Goal: Task Accomplishment & Management: Use online tool/utility

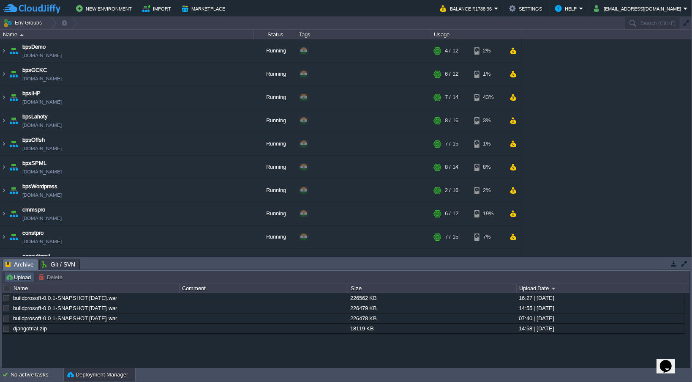
click at [26, 276] on button "Upload" at bounding box center [19, 277] width 28 height 8
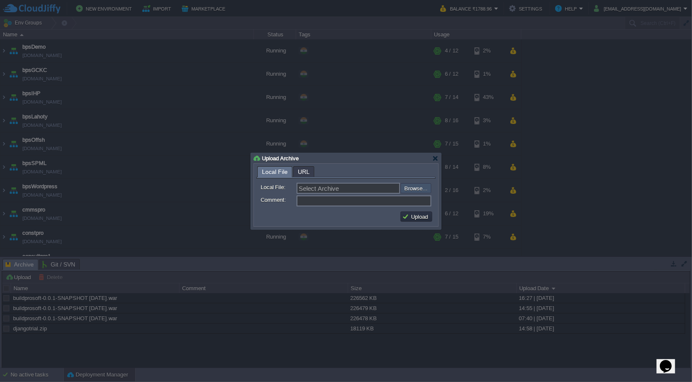
click at [412, 192] on input "file" at bounding box center [378, 188] width 107 height 10
type input "C:\fakepath\buildprosoft-0.0.1-SNAPSHOT [DATE].war"
type input "buildprosoft-0.0.1-SNAPSHOT [DATE].war"
click at [416, 217] on button "Upload" at bounding box center [416, 217] width 28 height 8
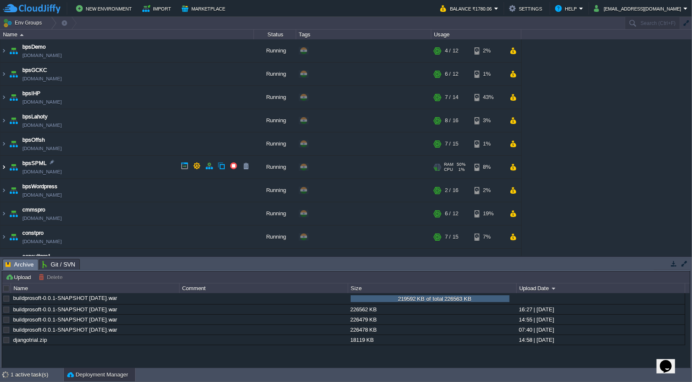
click at [5, 169] on img at bounding box center [3, 167] width 7 height 23
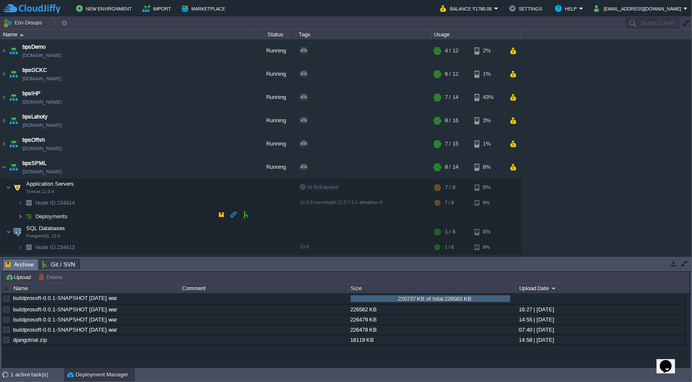
click at [22, 212] on img at bounding box center [20, 216] width 5 height 13
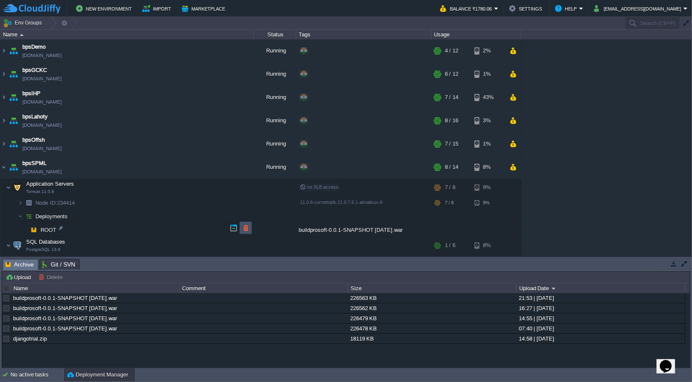
click at [245, 229] on button "button" at bounding box center [246, 228] width 8 height 8
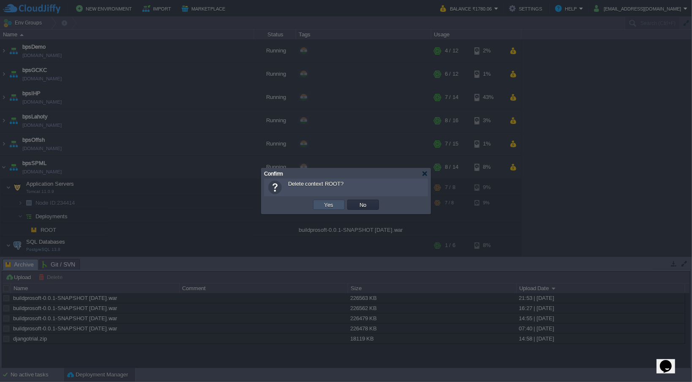
click at [334, 205] on button "Yes" at bounding box center [329, 205] width 14 height 8
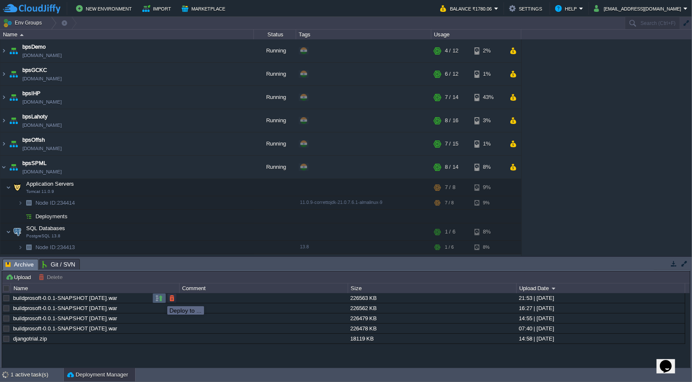
click at [162, 298] on button "button" at bounding box center [160, 298] width 8 height 8
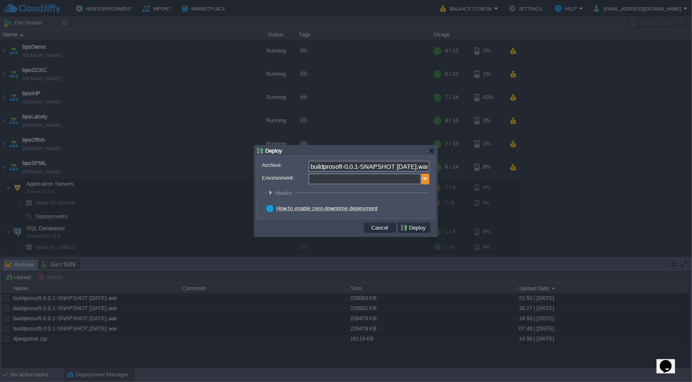
click at [424, 178] on img at bounding box center [425, 178] width 8 height 11
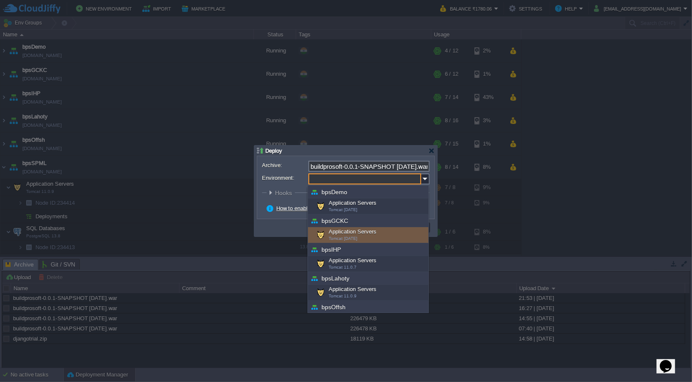
scroll to position [42, 0]
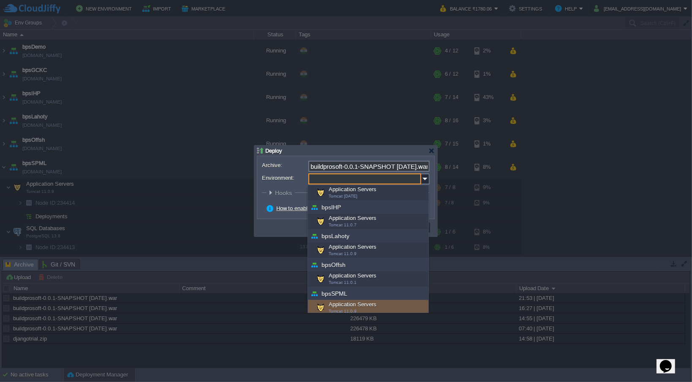
click at [344, 302] on div "Application Servers Tomcat 11.0.9" at bounding box center [368, 308] width 120 height 16
type input "Application Servers (bpsSPML)"
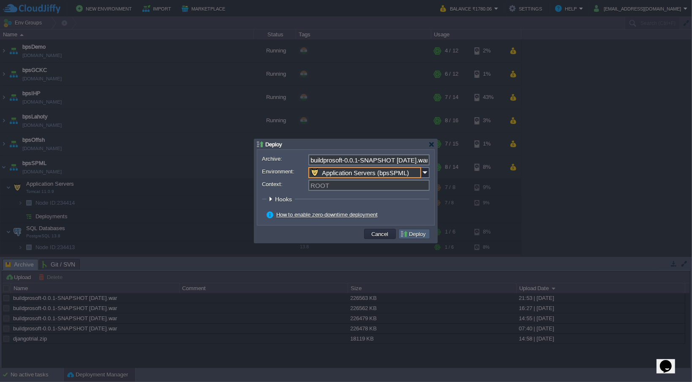
click at [416, 234] on button "Deploy" at bounding box center [414, 234] width 28 height 8
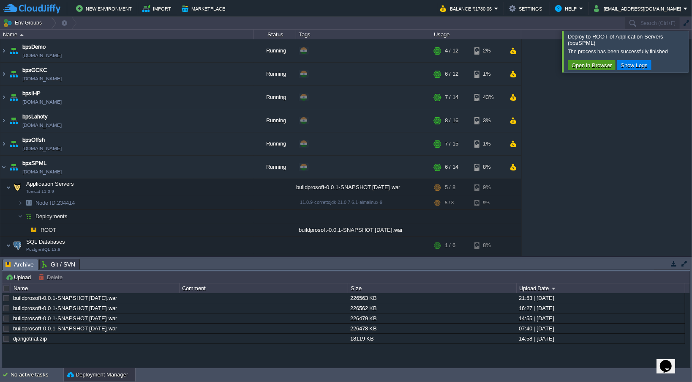
click at [592, 68] on button "Open in Browser" at bounding box center [591, 65] width 45 height 8
